Goal: Task Accomplishment & Management: Manage account settings

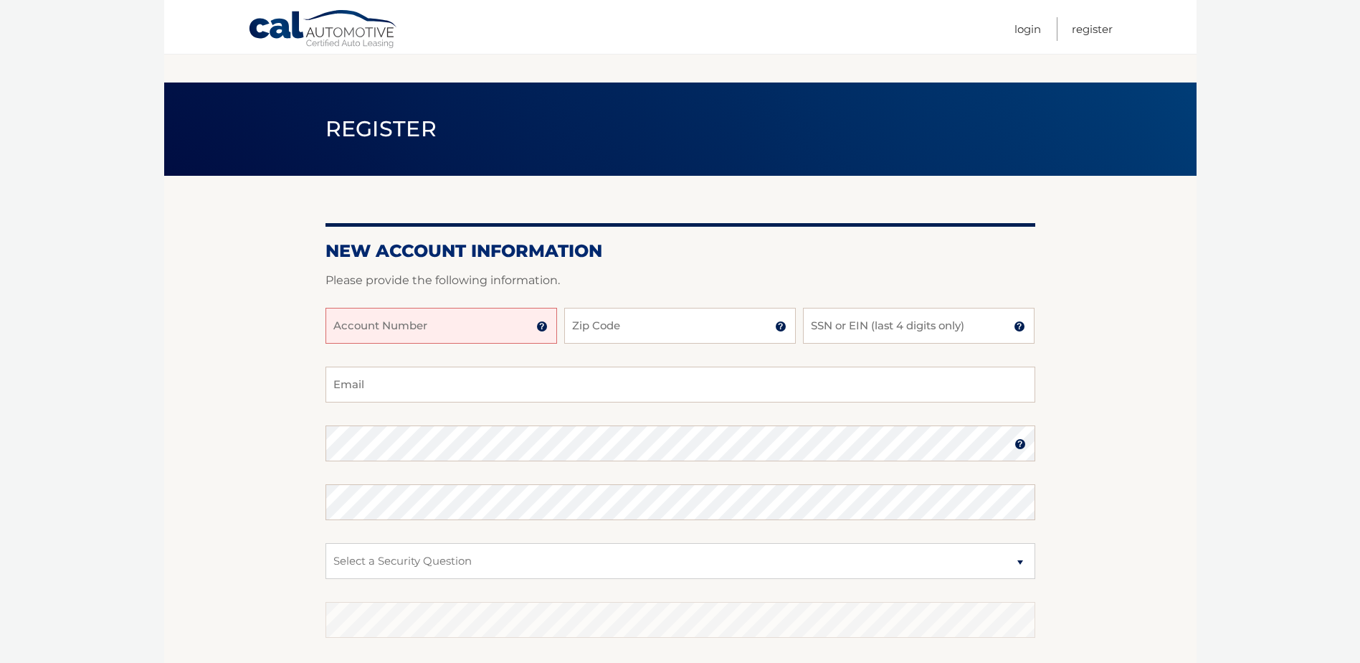
scroll to position [72, 0]
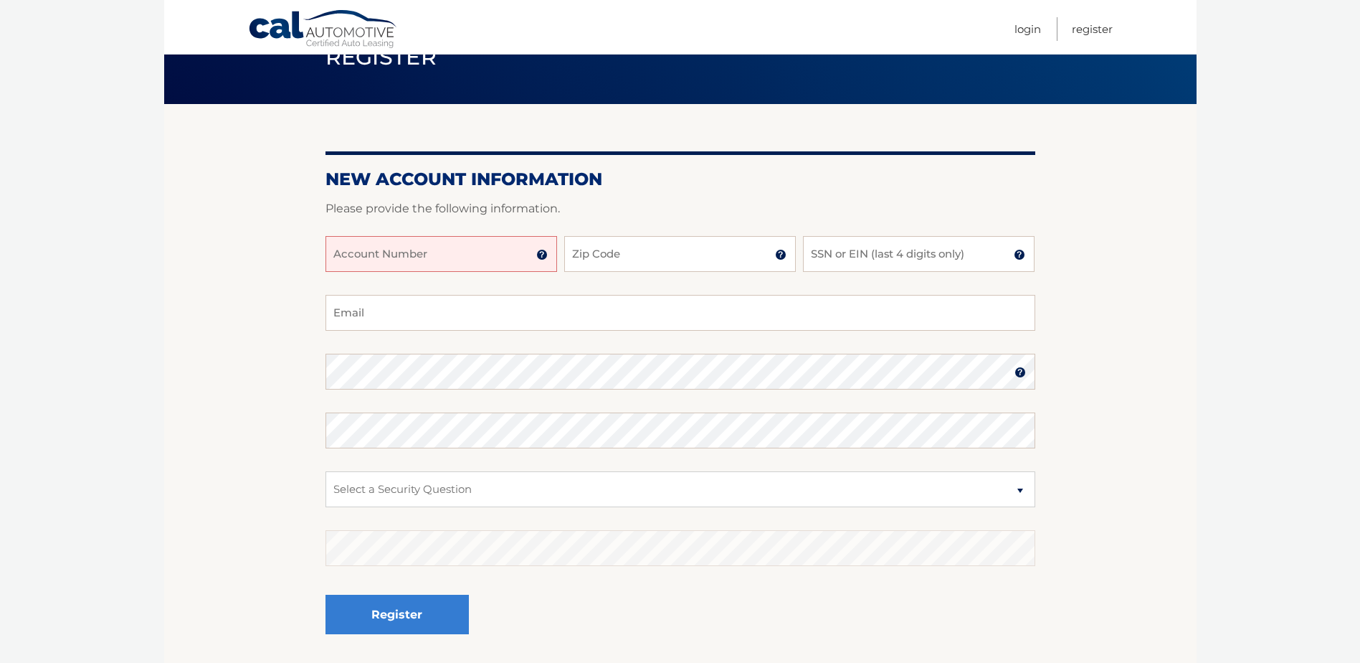
click at [367, 260] on input "Account Number" at bounding box center [442, 254] width 232 height 36
type input "44456007242"
drag, startPoint x: 673, startPoint y: 250, endPoint x: 551, endPoint y: 141, distance: 164.0
click at [672, 251] on input "Zip Code" at bounding box center [680, 254] width 232 height 36
type input "07946"
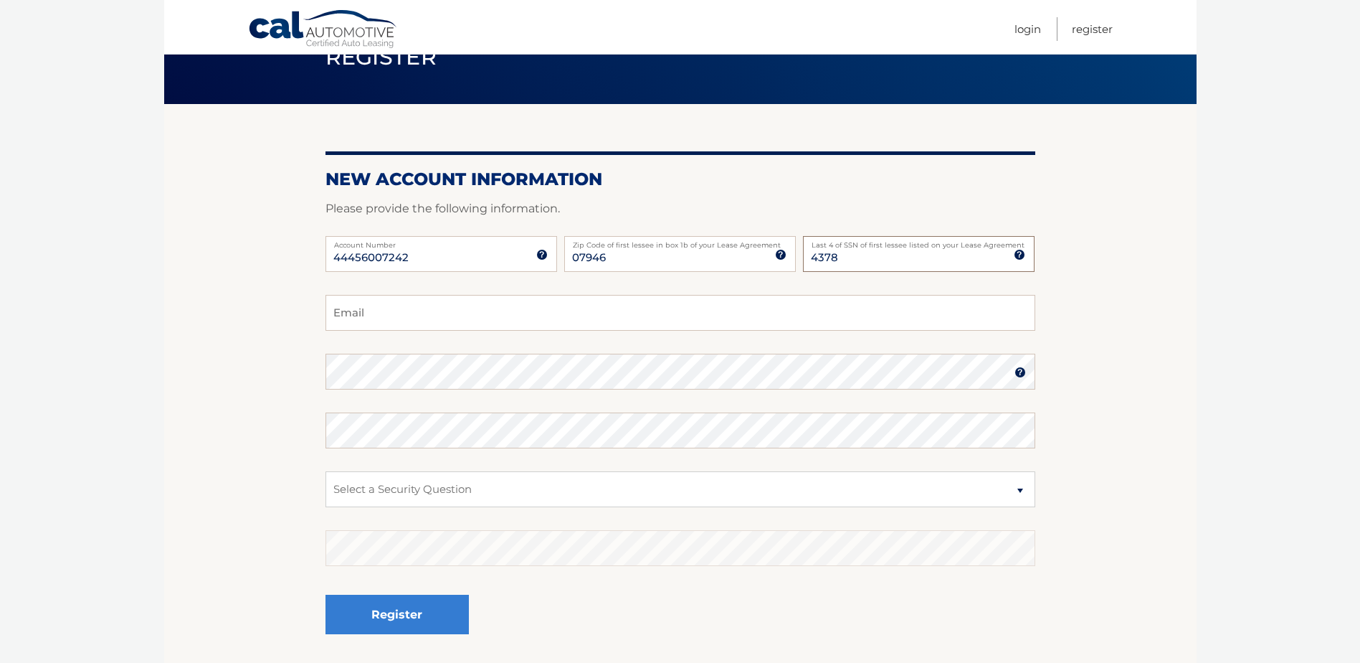
type input "4378"
type input "jneih1@gmail.com"
click at [616, 503] on select "Select a Security Question What was the name of your elementary school? What is…" at bounding box center [681, 489] width 710 height 36
select select "2"
click at [326, 471] on select "Select a Security Question What was the name of your elementary school? What is…" at bounding box center [681, 489] width 710 height 36
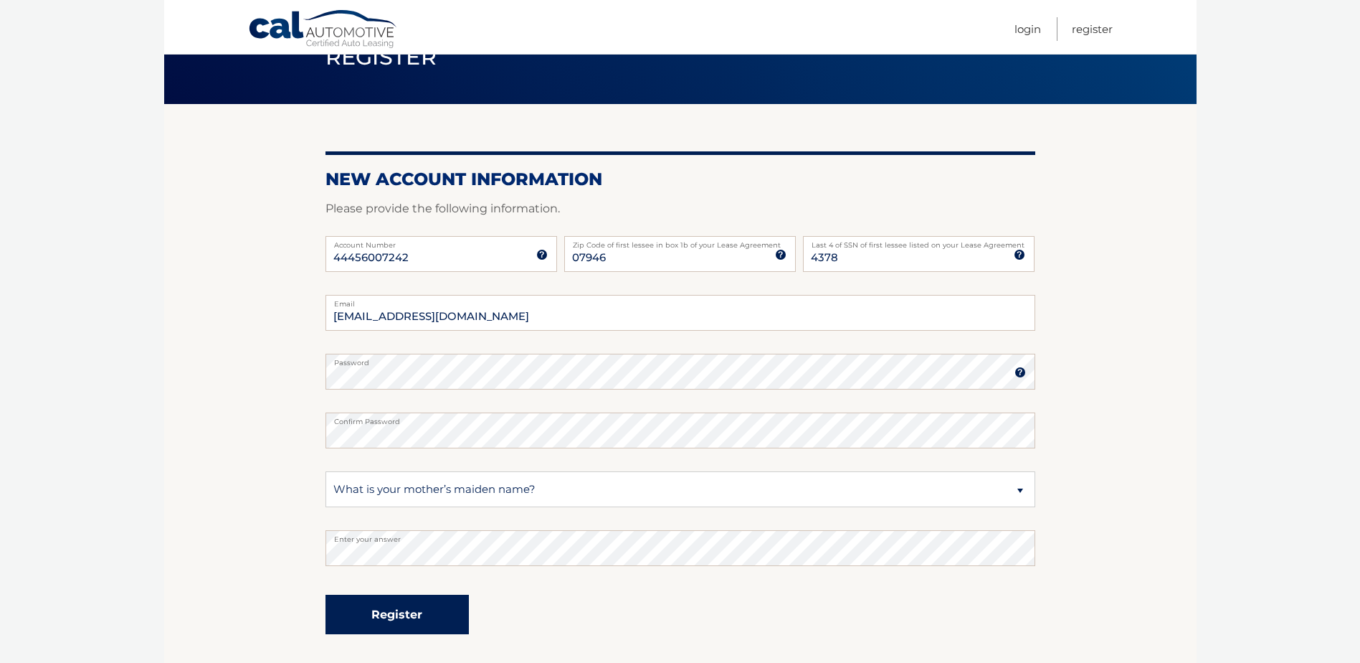
click at [396, 614] on button "Register" at bounding box center [397, 613] width 143 height 39
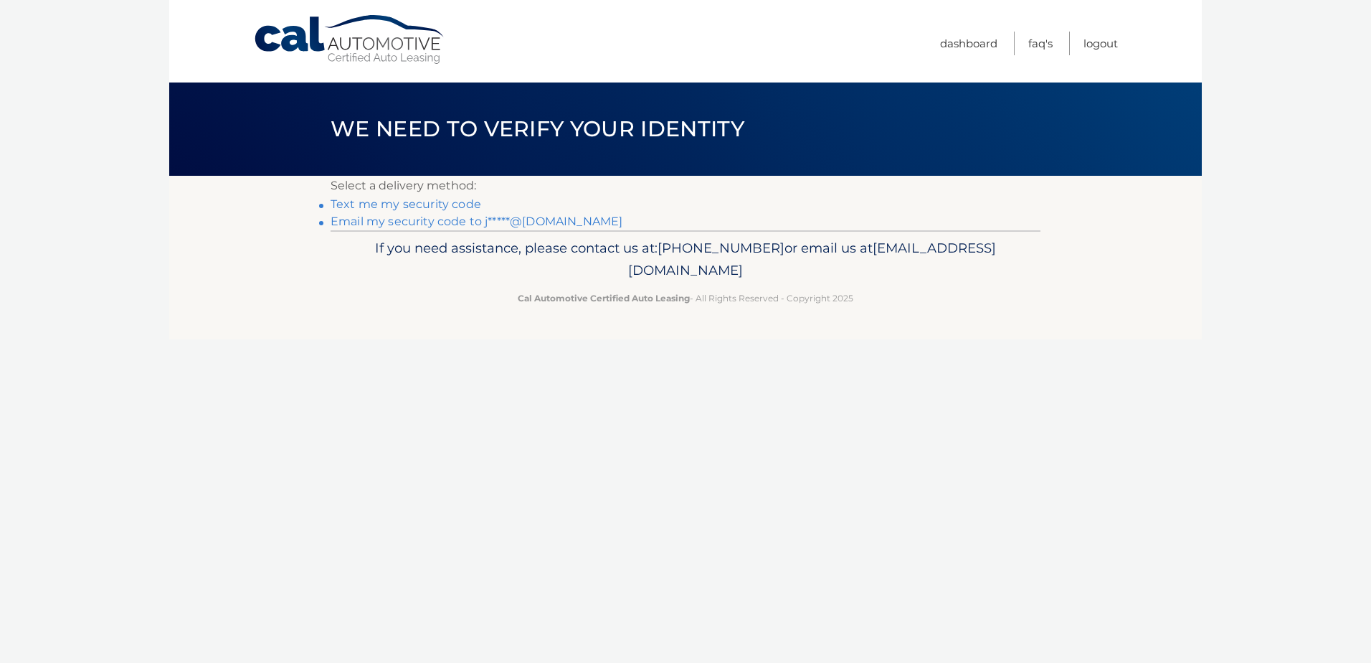
click at [397, 203] on link "Text me my security code" at bounding box center [406, 204] width 151 height 14
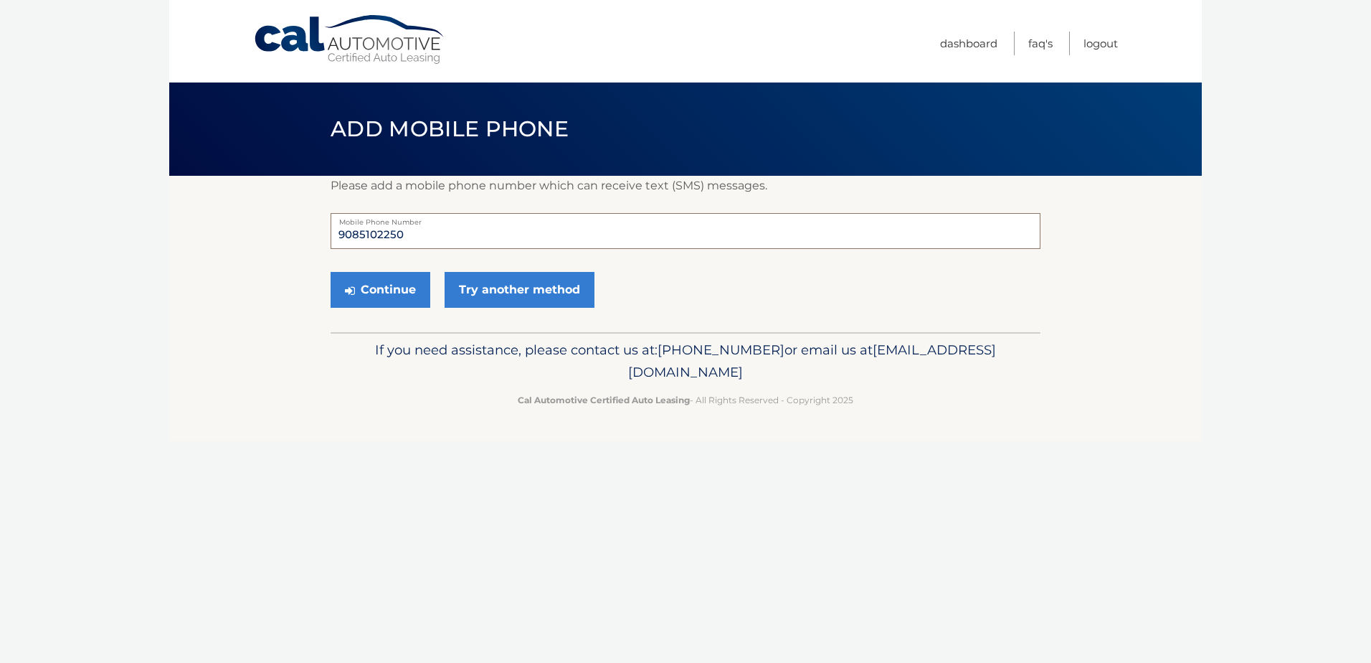
drag, startPoint x: 409, startPoint y: 237, endPoint x: 312, endPoint y: 229, distance: 97.1
click at [312, 229] on section "Please add a mobile phone number which can receive text (SMS) messages. 9085102…" at bounding box center [685, 254] width 1033 height 156
type input "8563813665"
click at [383, 285] on button "Continue" at bounding box center [381, 290] width 100 height 36
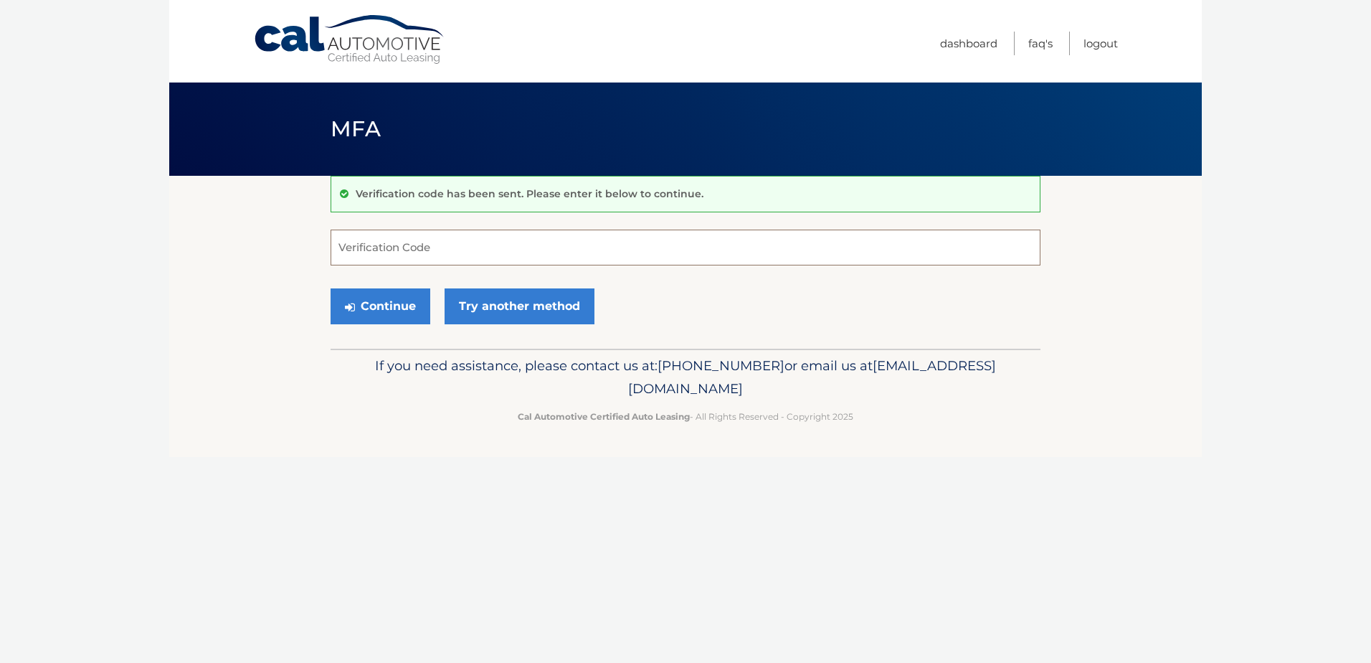
click at [417, 253] on input "Verification Code" at bounding box center [686, 247] width 710 height 36
type input "702732"
click at [362, 310] on button "Continue" at bounding box center [381, 306] width 100 height 36
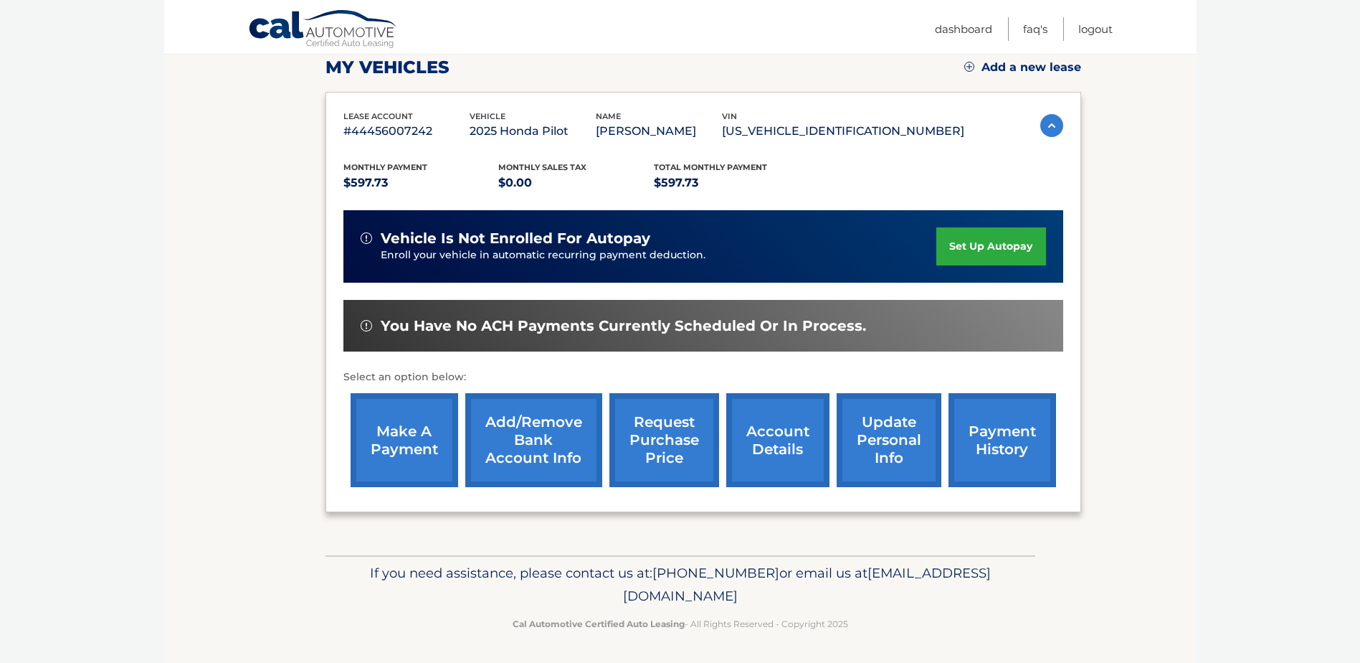
scroll to position [207, 0]
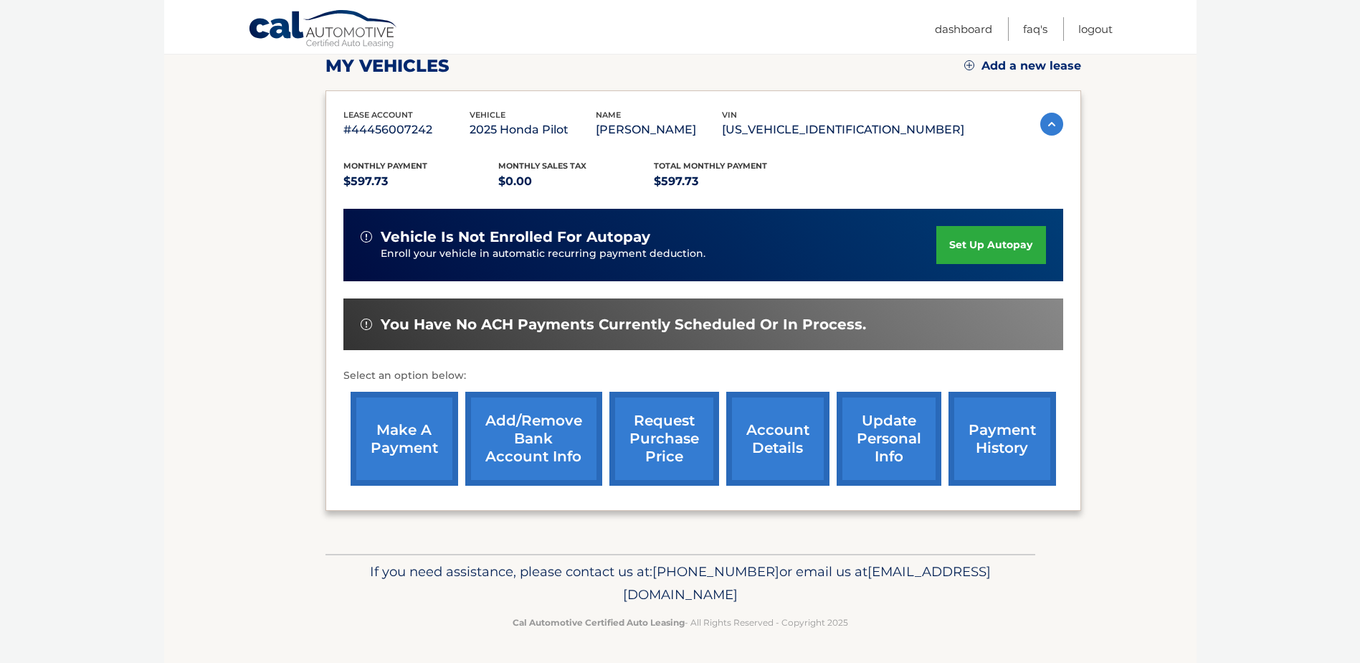
click at [972, 244] on link "set up autopay" at bounding box center [991, 245] width 109 height 38
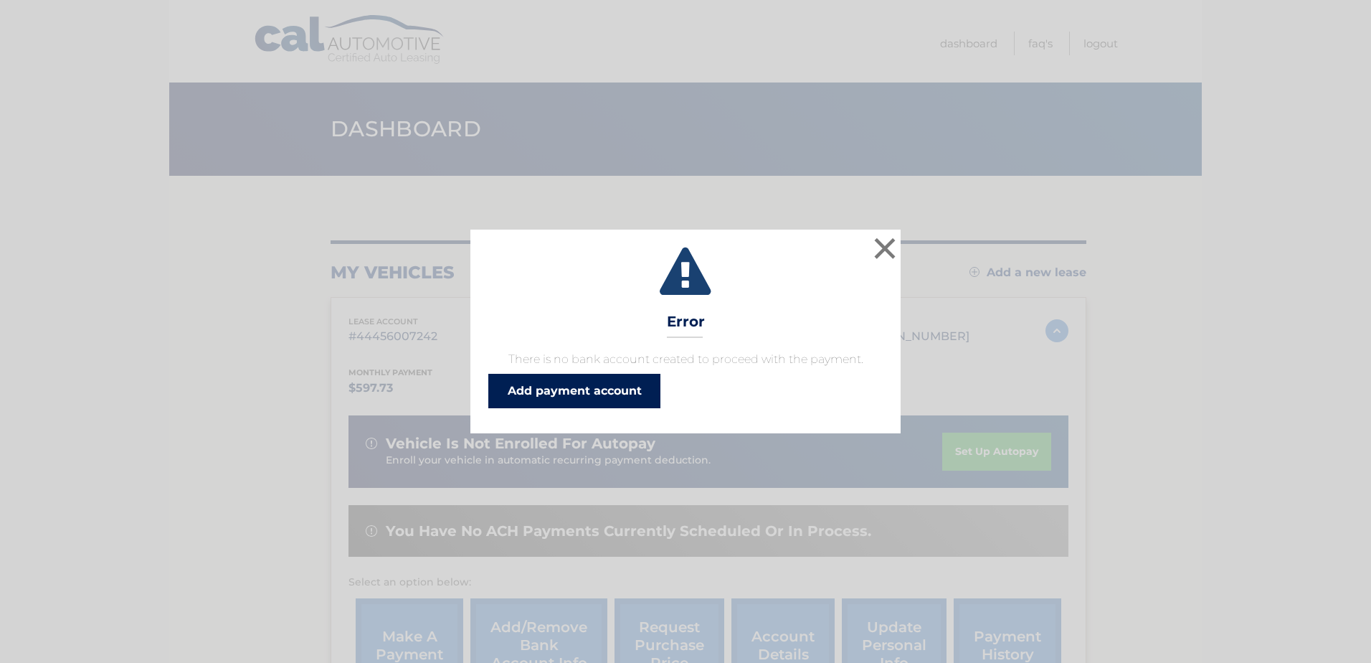
click at [563, 396] on link "Add payment account" at bounding box center [574, 391] width 172 height 34
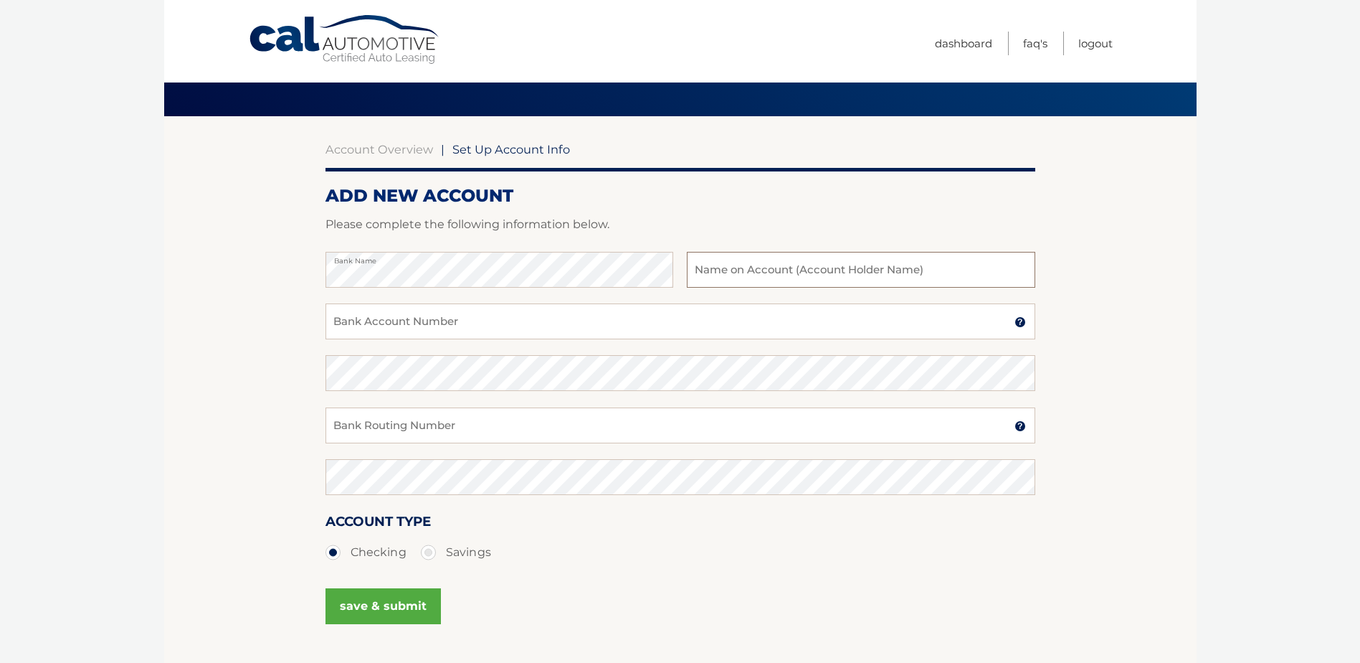
scroll to position [143, 0]
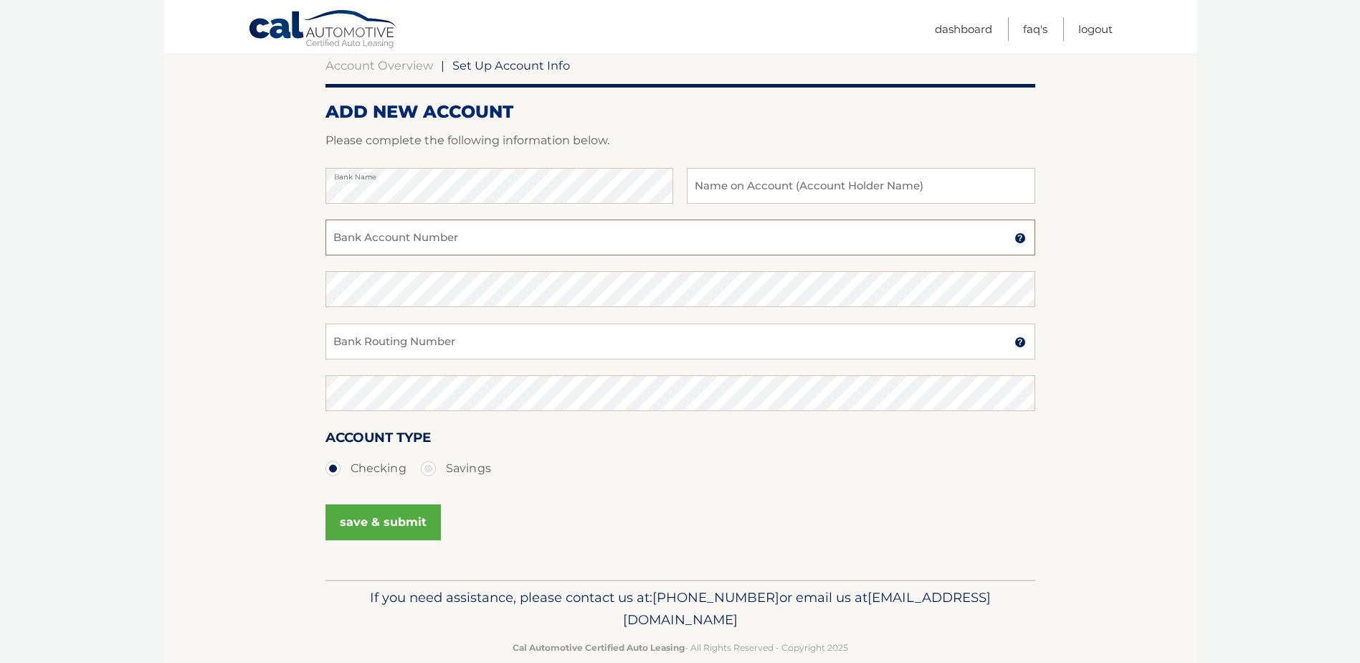
click at [476, 243] on input "Bank Account Number" at bounding box center [681, 237] width 710 height 36
click at [777, 336] on input "Bank Routing Number" at bounding box center [681, 341] width 710 height 36
click at [488, 245] on input "Bank Account Number" at bounding box center [681, 237] width 710 height 36
type input "009473208419"
click at [530, 346] on input "Bank Routing Number" at bounding box center [681, 341] width 710 height 36
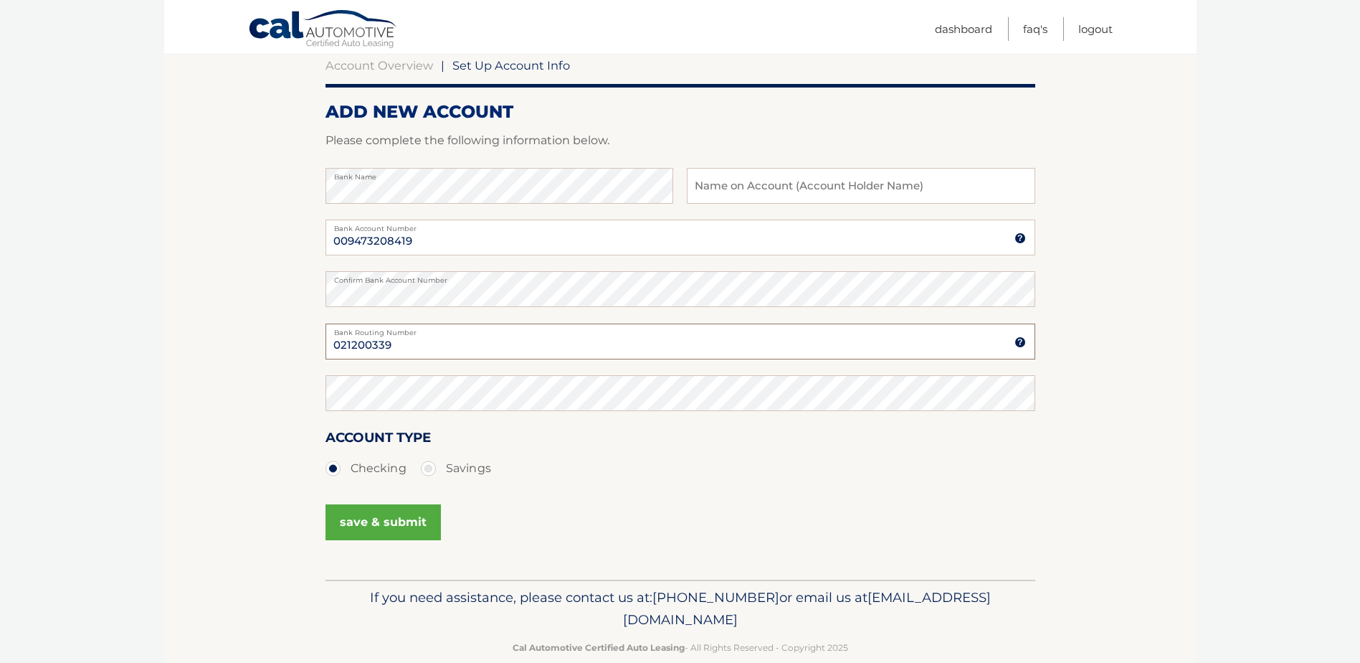
type input "021200339"
click at [880, 192] on input "text" at bounding box center [861, 186] width 348 height 36
type input "jeffrey neihart"
click at [413, 523] on button "save & submit" at bounding box center [383, 522] width 115 height 36
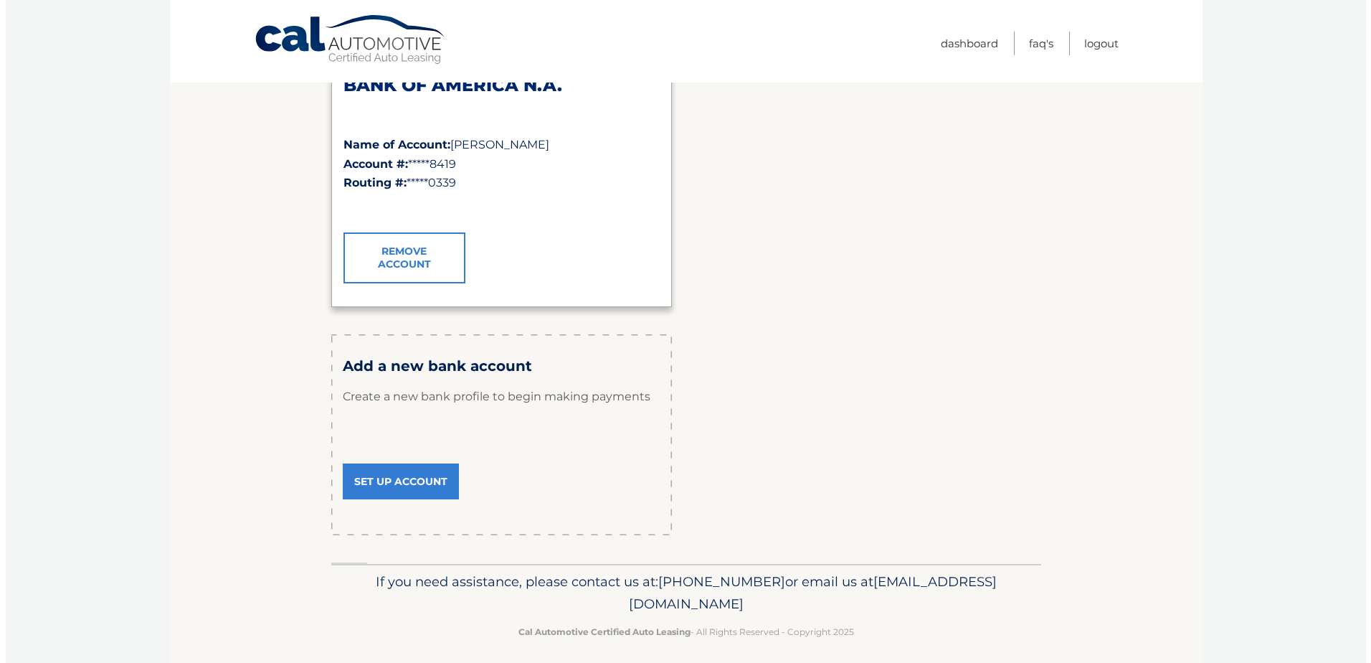
scroll to position [287, 0]
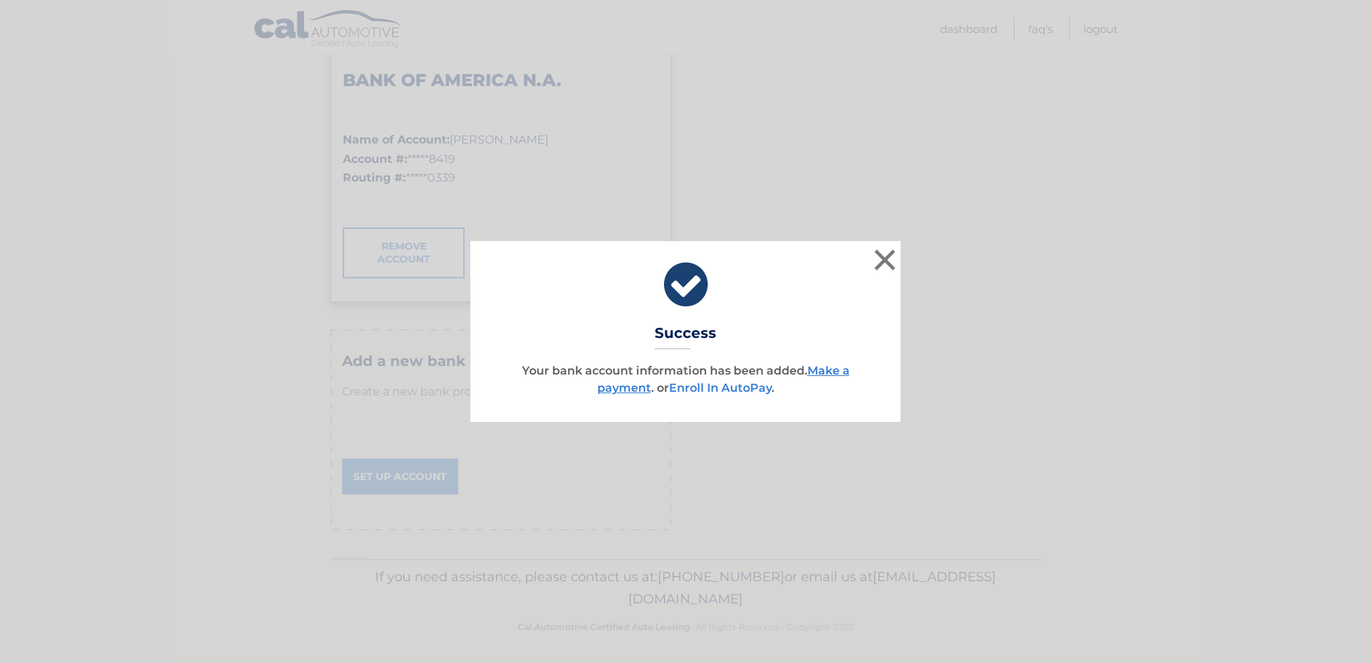
click at [718, 389] on link "Enroll In AutoPay" at bounding box center [720, 388] width 103 height 14
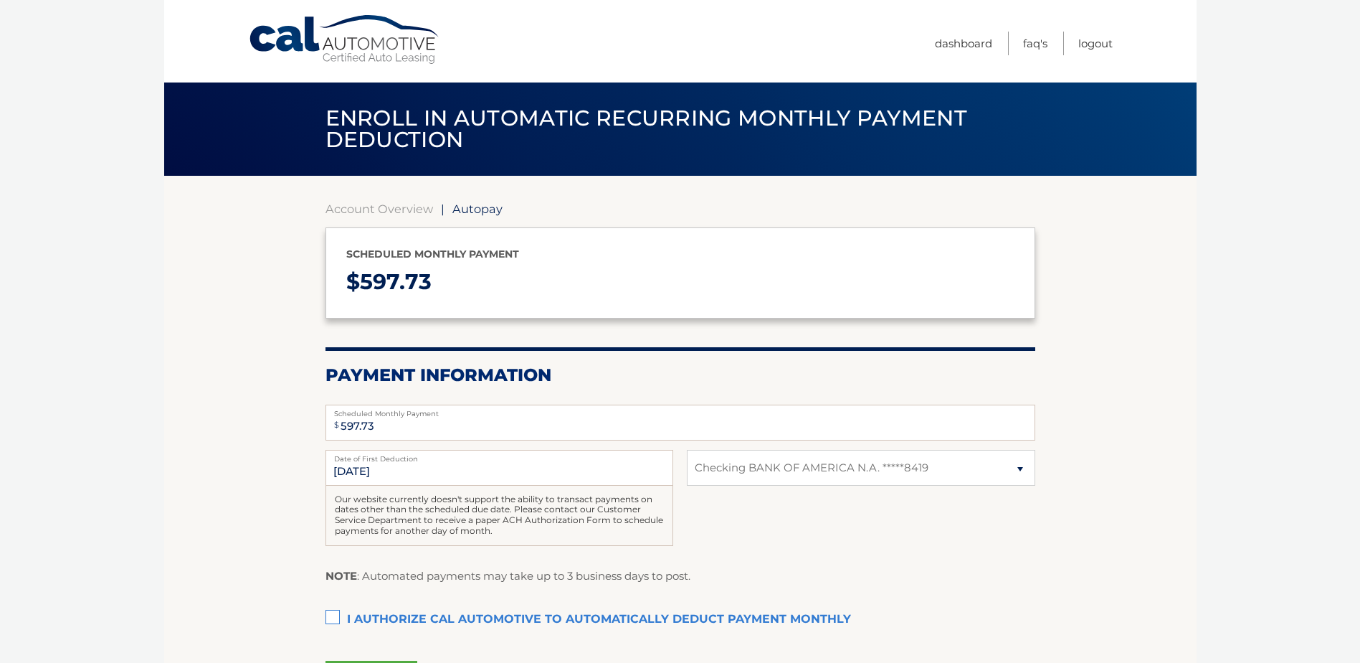
select select "NGFhMGVmYWUtNTg1OC00ZDcwLTllMjQtZDMwOWVkZjU2ODU3"
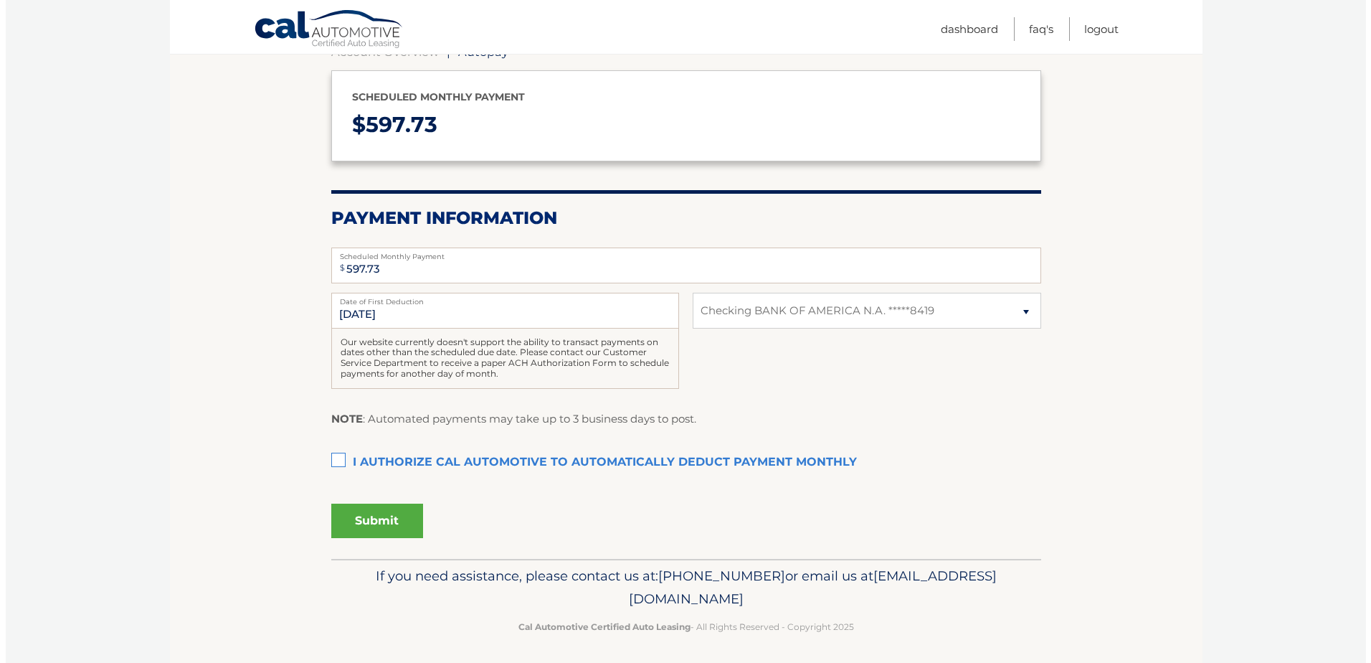
scroll to position [161, 0]
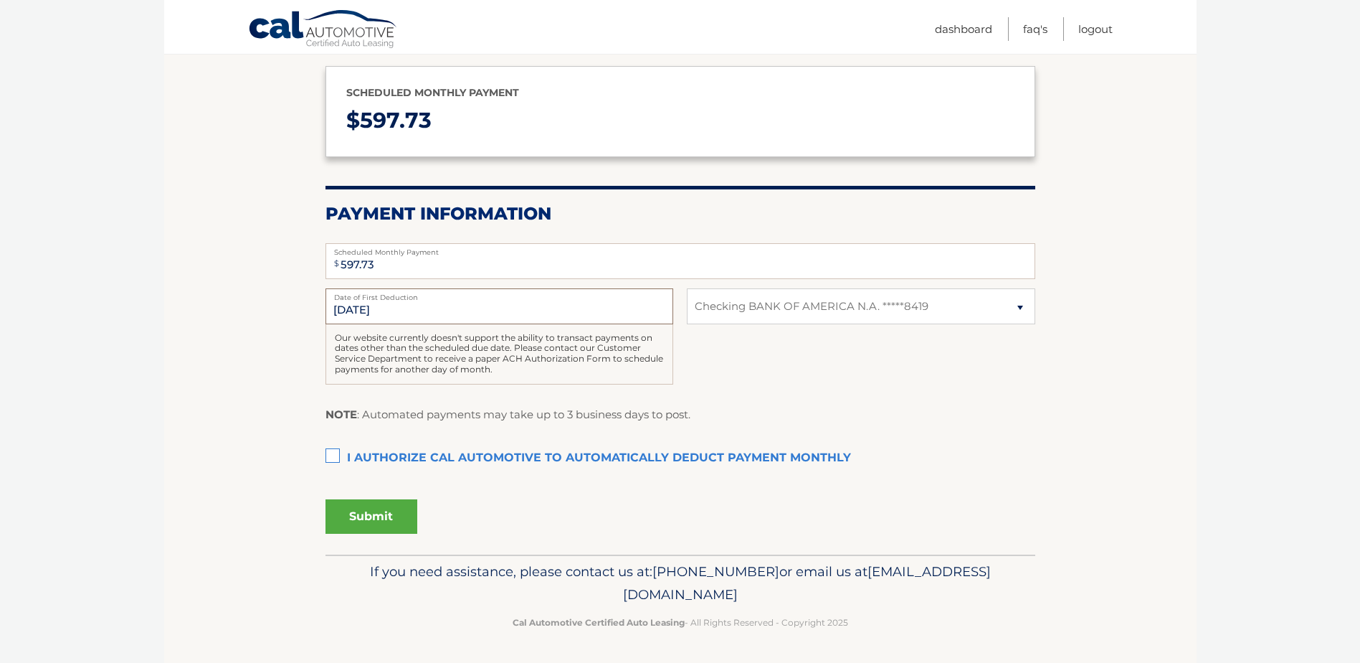
click at [518, 316] on input "9/23/2025" at bounding box center [500, 306] width 348 height 36
click at [338, 455] on label "I authorize cal automotive to automatically deduct payment monthly This checkbo…" at bounding box center [681, 458] width 710 height 29
click at [0, 0] on input "I authorize cal automotive to automatically deduct payment monthly This checkbo…" at bounding box center [0, 0] width 0 height 0
click at [377, 513] on button "Submit" at bounding box center [372, 516] width 92 height 34
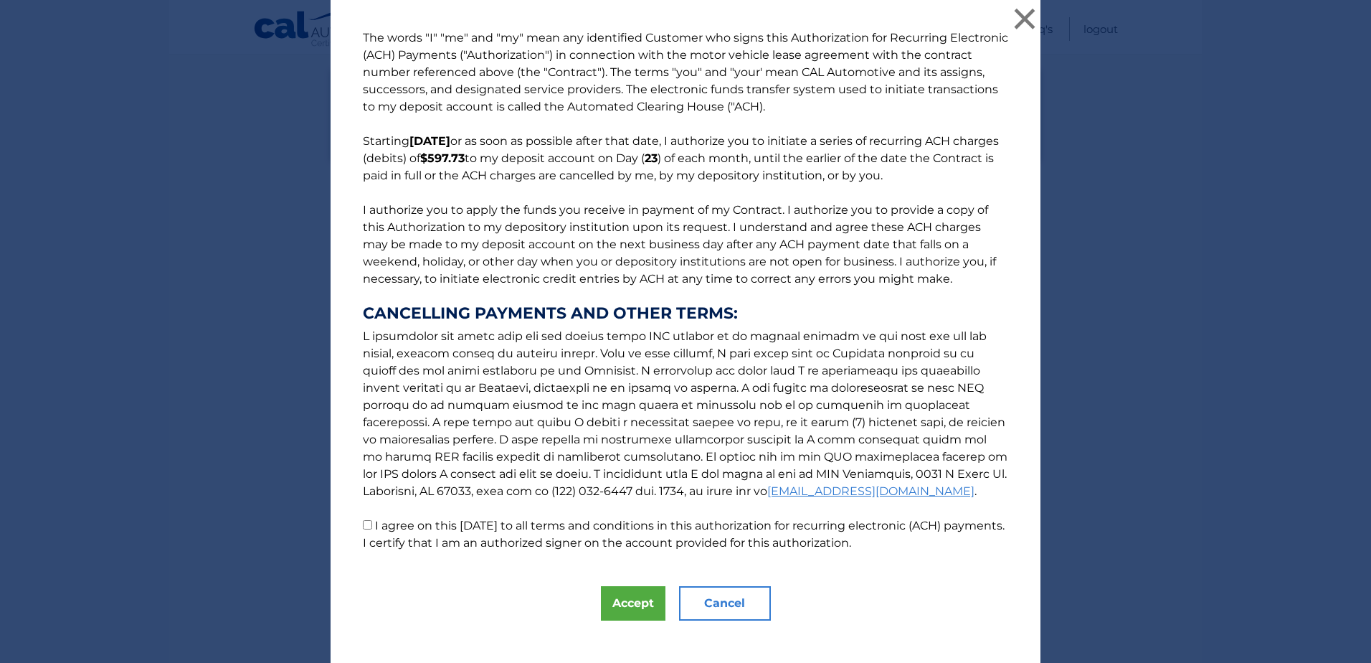
click at [363, 522] on input "I agree on this 09/22/2025 to all terms and conditions in this authorization fo…" at bounding box center [367, 524] width 9 height 9
checkbox input "true"
drag, startPoint x: 625, startPoint y: 604, endPoint x: 700, endPoint y: 565, distance: 84.7
click at [625, 604] on button "Accept" at bounding box center [633, 603] width 65 height 34
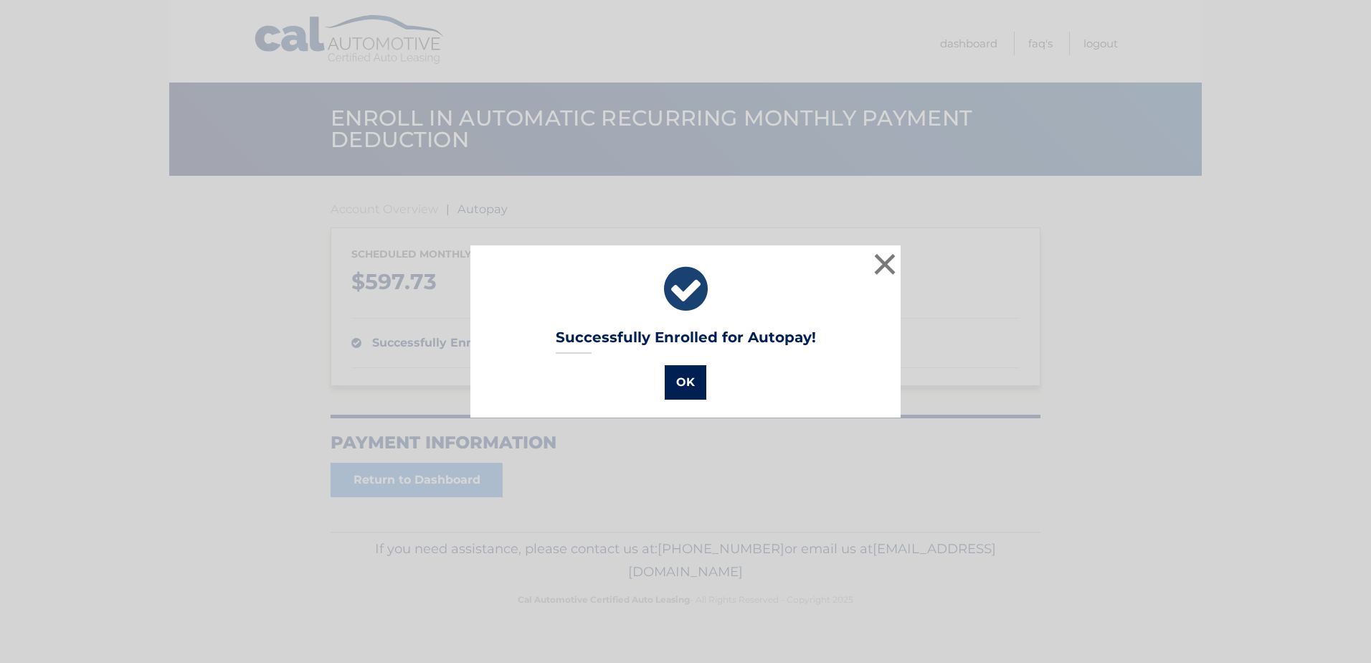
click at [680, 385] on button "OK" at bounding box center [686, 382] width 42 height 34
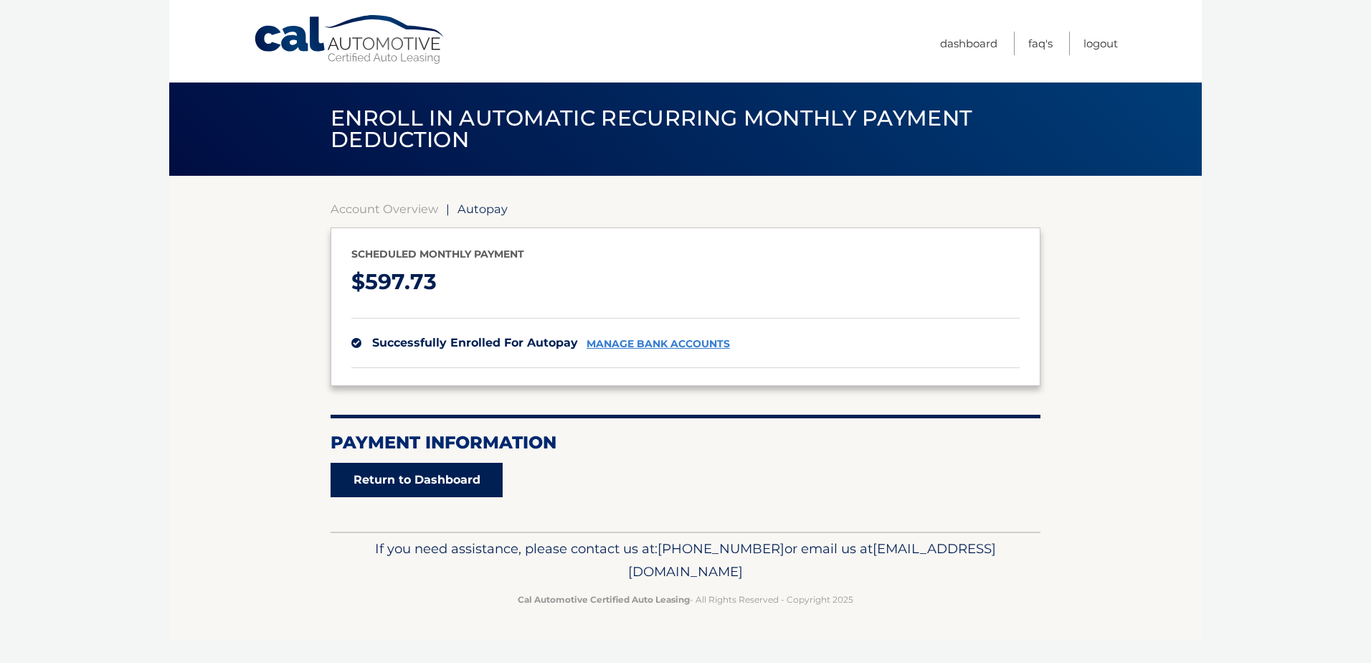
drag, startPoint x: 427, startPoint y: 471, endPoint x: 518, endPoint y: 467, distance: 91.9
click at [427, 471] on link "Return to Dashboard" at bounding box center [417, 480] width 172 height 34
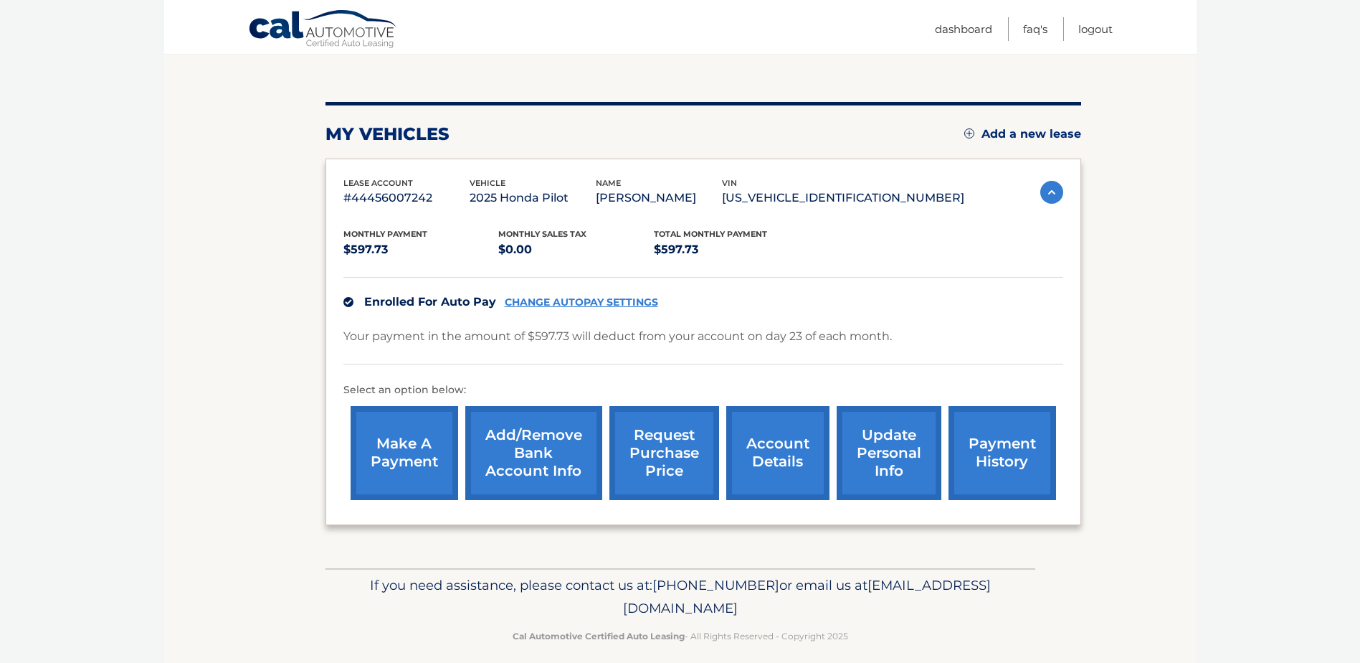
scroll to position [143, 0]
